Goal: Task Accomplishment & Management: Book appointment/travel/reservation

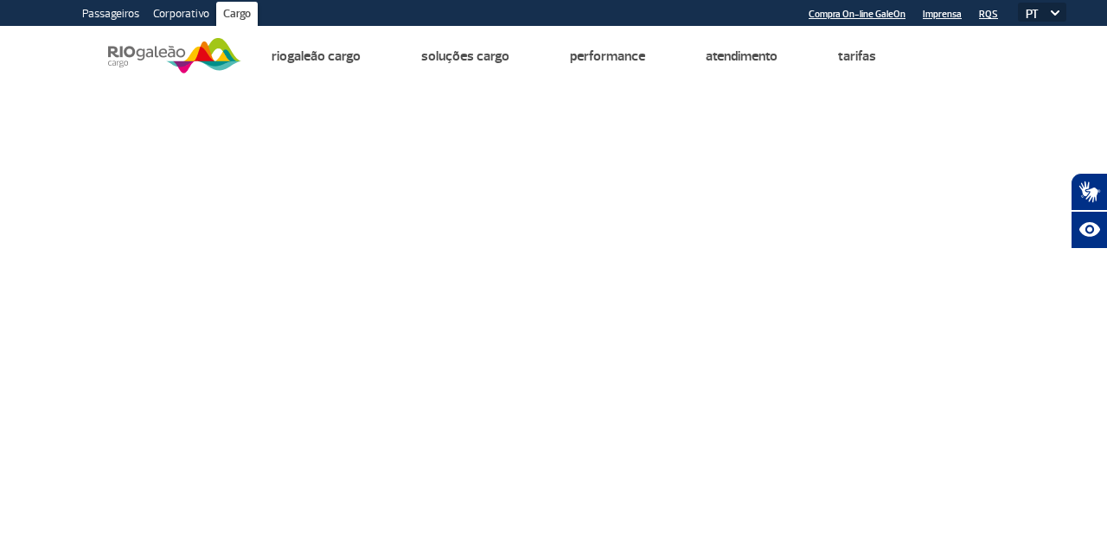
click at [146, 45] on img at bounding box center [174, 56] width 133 height 42
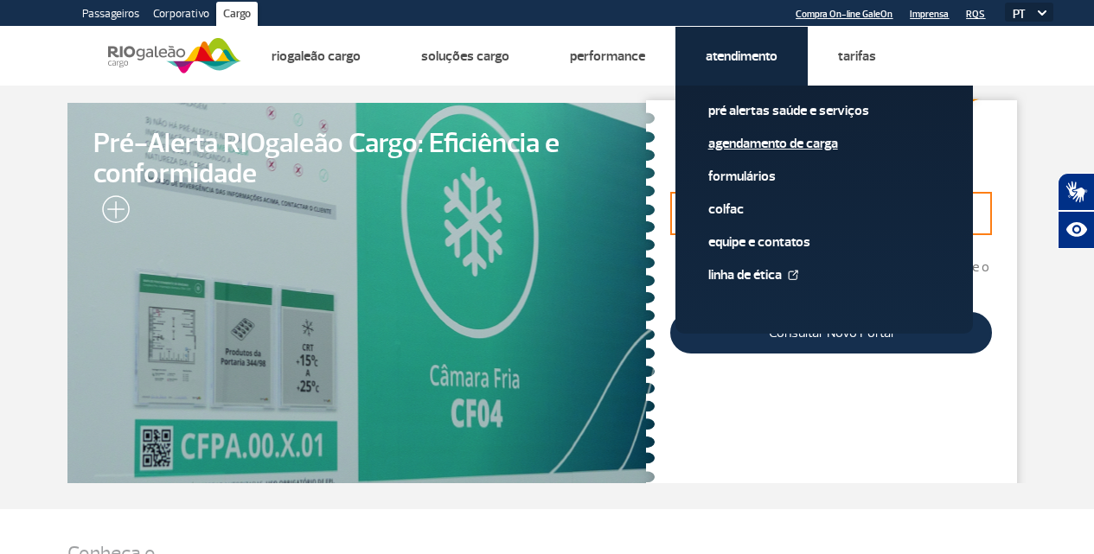
click at [748, 151] on link "Agendamento de Carga" at bounding box center [824, 143] width 232 height 19
